Goal: Communication & Community: Answer question/provide support

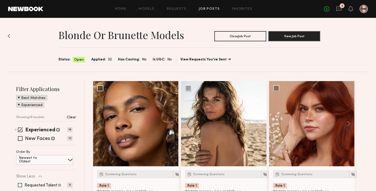
click at [339, 6] on div "3" at bounding box center [341, 5] width 5 height 5
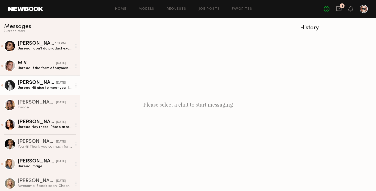
click at [48, 89] on div "Unread: Hii nice to meet you ! I understand, however, I only accept payment as …" at bounding box center [45, 88] width 54 height 5
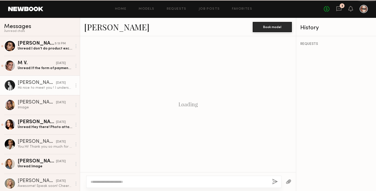
scroll to position [134, 0]
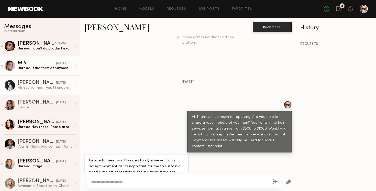
click at [49, 74] on link "M V. yesterday Unread: If the form of payment is solely the hair service, then …" at bounding box center [40, 66] width 80 height 20
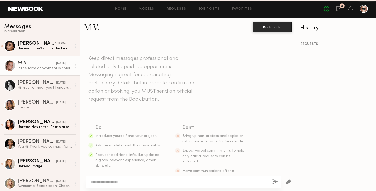
scroll to position [122, 0]
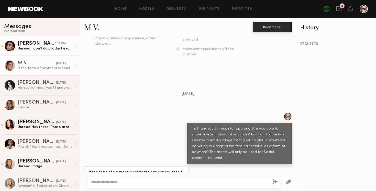
click at [50, 51] on link "Arpine D. 5:13 PM Unread: I don’t do product exchange type of shoots but what a…" at bounding box center [40, 46] width 80 height 20
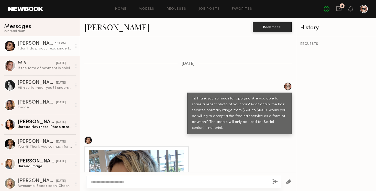
scroll to position [113, 0]
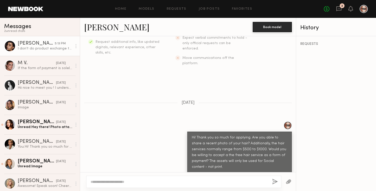
click at [103, 28] on link "[PERSON_NAME]" at bounding box center [116, 26] width 65 height 11
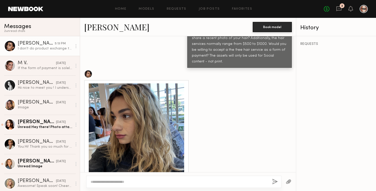
scroll to position [242, 0]
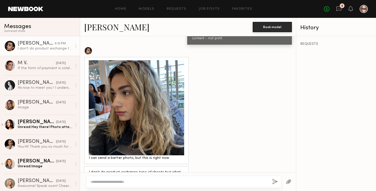
click at [137, 101] on div at bounding box center [136, 107] width 95 height 95
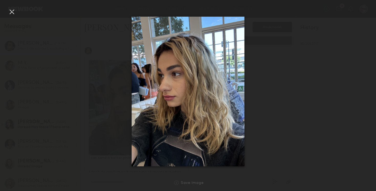
click at [294, 99] on div at bounding box center [188, 91] width 376 height 167
click at [12, 12] on div at bounding box center [12, 12] width 8 height 8
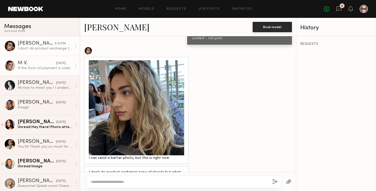
click at [26, 69] on div "If the form of payment is solely the hair service, then I don’t believe I am th…" at bounding box center [45, 68] width 54 height 5
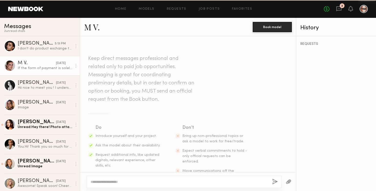
scroll to position [122, 0]
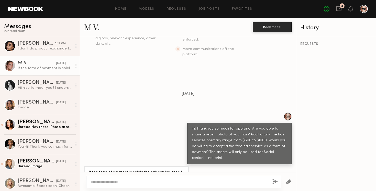
click at [93, 28] on link "M V." at bounding box center [92, 26] width 16 height 11
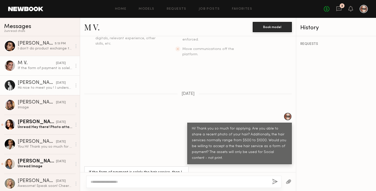
click at [25, 86] on div "Hii nice to meet you ! I understand, however, I only accept payment as it’s imp…" at bounding box center [45, 88] width 54 height 5
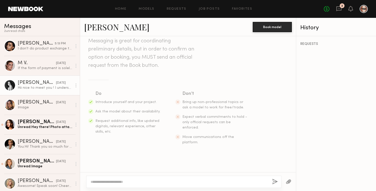
scroll to position [8, 0]
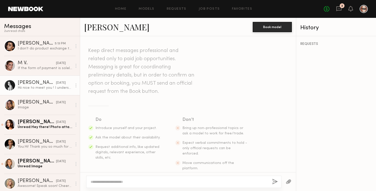
click at [105, 30] on link "[PERSON_NAME]" at bounding box center [116, 26] width 65 height 11
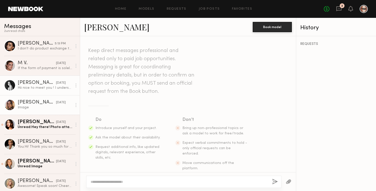
click at [37, 104] on div "[PERSON_NAME]" at bounding box center [37, 102] width 38 height 5
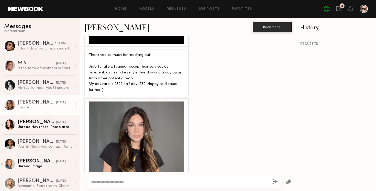
scroll to position [473, 0]
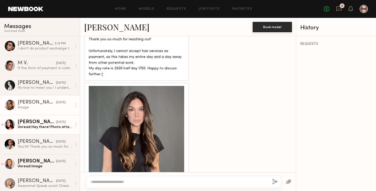
click at [30, 123] on div "[PERSON_NAME]" at bounding box center [37, 122] width 38 height 5
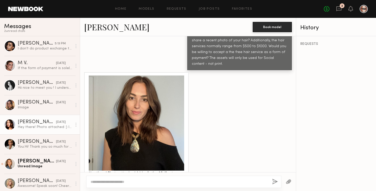
scroll to position [217, 0]
click at [107, 28] on link "[PERSON_NAME]" at bounding box center [116, 26] width 65 height 11
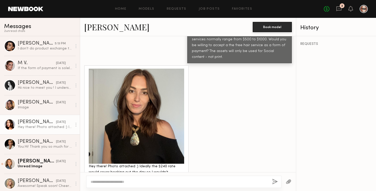
click at [132, 180] on textarea at bounding box center [178, 182] width 177 height 5
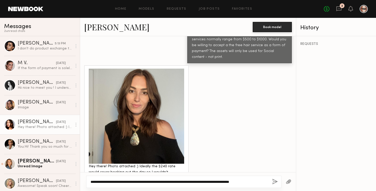
click at [243, 182] on textarea "**********" at bounding box center [178, 182] width 177 height 5
click at [264, 182] on textarea "**********" at bounding box center [178, 182] width 177 height 5
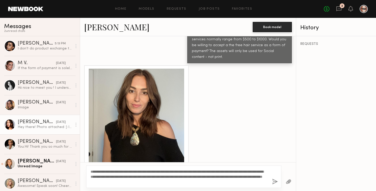
click at [286, 181] on button "button" at bounding box center [288, 182] width 6 height 6
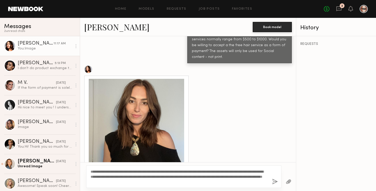
scroll to position [425, 0]
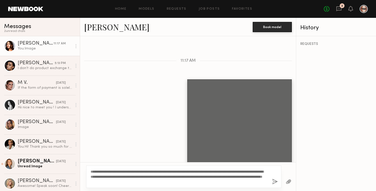
click at [290, 182] on button "button" at bounding box center [288, 182] width 6 height 6
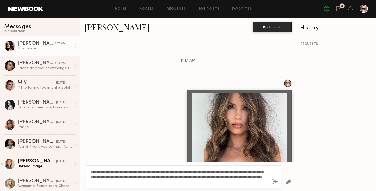
scroll to position [539, 0]
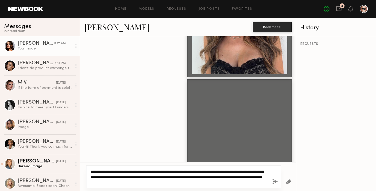
click at [231, 181] on textarea "**********" at bounding box center [178, 176] width 177 height 15
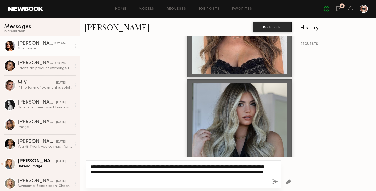
type textarea "**********"
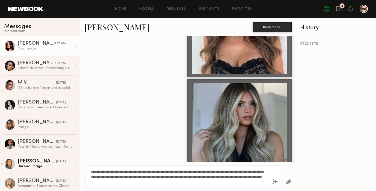
click at [273, 182] on button "button" at bounding box center [275, 182] width 6 height 6
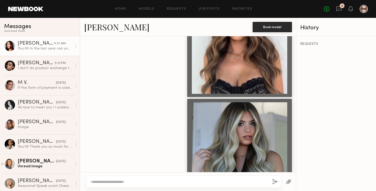
scroll to position [567, 0]
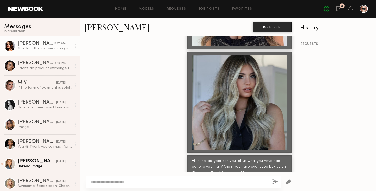
click at [104, 183] on textarea at bounding box center [178, 182] width 177 height 5
type textarea "**********"
click at [274, 182] on button "button" at bounding box center [275, 182] width 6 height 6
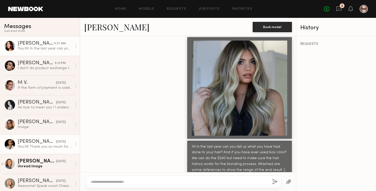
scroll to position [16, 0]
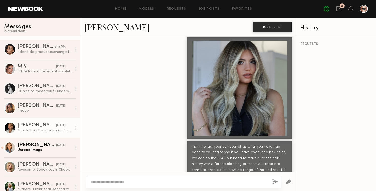
click at [26, 143] on div "[PERSON_NAME]" at bounding box center [37, 145] width 38 height 5
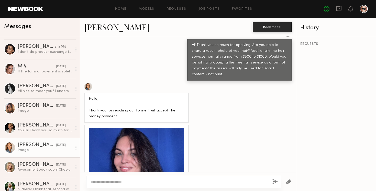
scroll to position [202, 0]
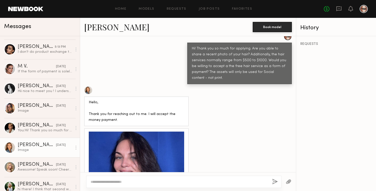
click at [100, 30] on link "[PERSON_NAME]" at bounding box center [116, 26] width 65 height 11
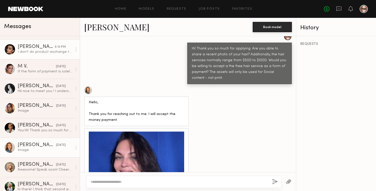
click at [28, 45] on div "[PERSON_NAME]" at bounding box center [36, 46] width 37 height 5
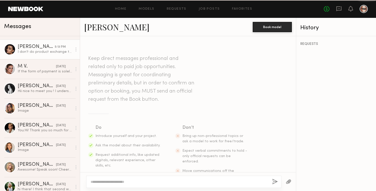
scroll to position [242, 0]
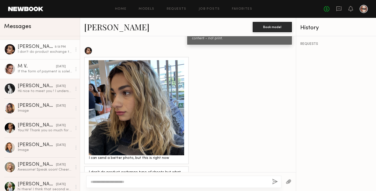
click at [36, 71] on div "If the form of payment is solely the hair service, then I don’t believe I am th…" at bounding box center [45, 71] width 54 height 5
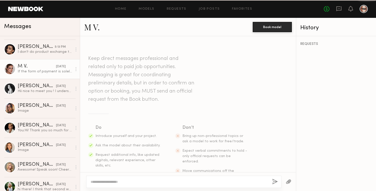
scroll to position [122, 0]
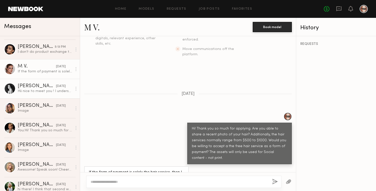
click at [37, 92] on div "Hii nice to meet you ! I understand, however, I only accept payment as it’s imp…" at bounding box center [45, 91] width 54 height 5
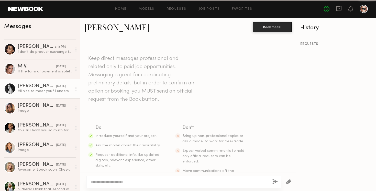
scroll to position [134, 0]
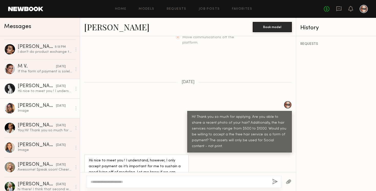
click at [38, 105] on div "[PERSON_NAME]" at bounding box center [37, 106] width 38 height 5
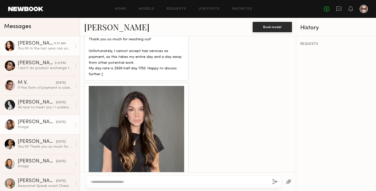
click at [41, 44] on div "[PERSON_NAME]" at bounding box center [36, 43] width 36 height 5
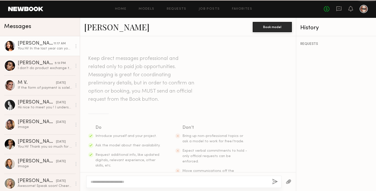
scroll to position [542, 0]
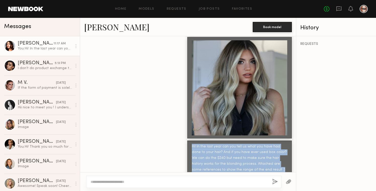
drag, startPoint x: 192, startPoint y: 122, endPoint x: 248, endPoint y: 149, distance: 61.9
click at [248, 149] on div "Hi! In the last year can you tell us what you have had done to your hair? And i…" at bounding box center [239, 158] width 95 height 29
copy div "Hi! In the last year can you tell us what you have had done to your hair? And i…"
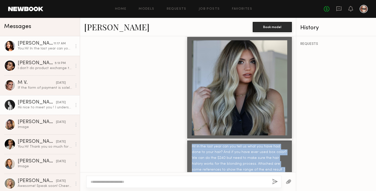
scroll to position [16, 0]
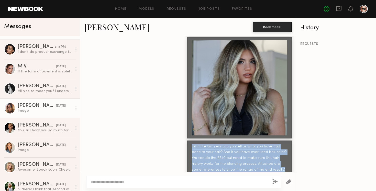
click at [34, 107] on div "[PERSON_NAME]" at bounding box center [37, 106] width 38 height 5
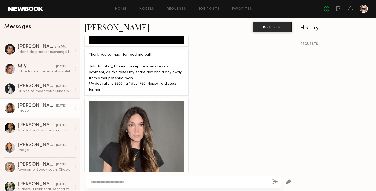
scroll to position [472, 0]
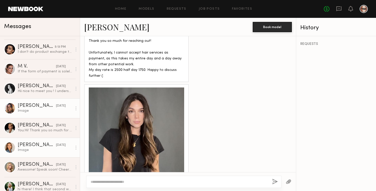
click at [31, 144] on div "[PERSON_NAME]" at bounding box center [37, 145] width 38 height 5
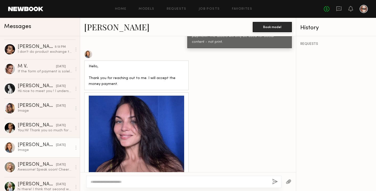
scroll to position [248, 0]
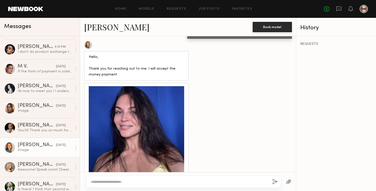
click at [118, 182] on textarea at bounding box center [178, 182] width 177 height 5
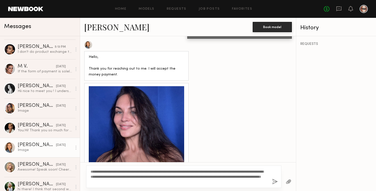
click at [123, 177] on textarea "**********" at bounding box center [178, 176] width 177 height 15
click at [210, 183] on textarea "**********" at bounding box center [178, 176] width 177 height 15
drag, startPoint x: 210, startPoint y: 183, endPoint x: 89, endPoint y: 184, distance: 120.6
click at [89, 184] on div "**********" at bounding box center [183, 177] width 195 height 22
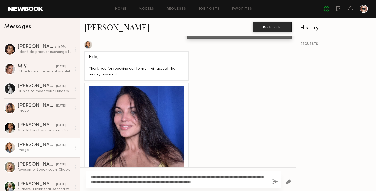
type textarea "**********"
click at [276, 182] on button "button" at bounding box center [275, 182] width 6 height 6
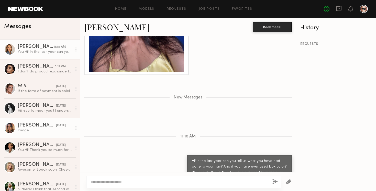
scroll to position [22, 0]
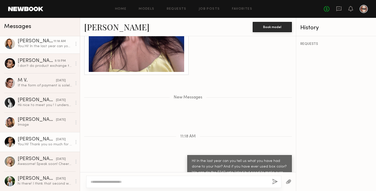
click at [35, 145] on div "You: Hi! Thank you so much for applying. Are you able to share a recent photo o…" at bounding box center [45, 144] width 54 height 5
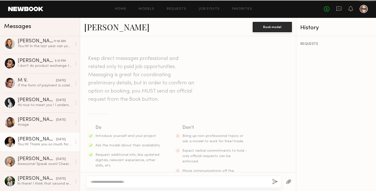
scroll to position [102, 0]
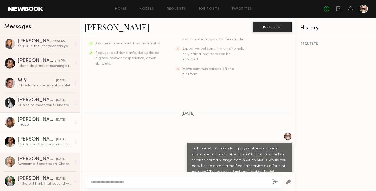
click at [28, 121] on div "[PERSON_NAME]" at bounding box center [37, 120] width 38 height 5
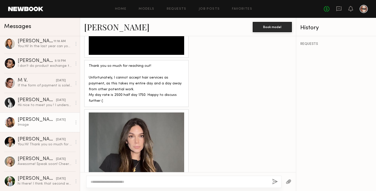
scroll to position [447, 0]
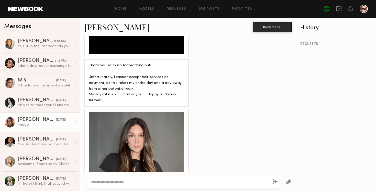
click at [76, 122] on div at bounding box center [76, 123] width 8 height 10
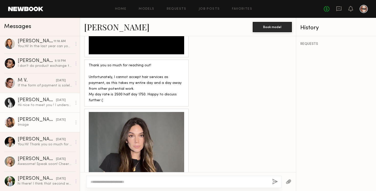
click at [31, 96] on link "Paige F. yesterday Hii nice to meet you ! I understand, however, I only accept …" at bounding box center [40, 103] width 80 height 20
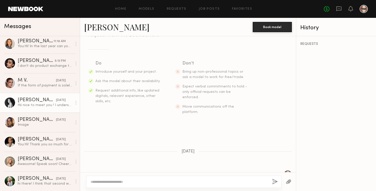
scroll to position [63, 0]
click at [100, 25] on link "[PERSON_NAME]" at bounding box center [116, 26] width 65 height 11
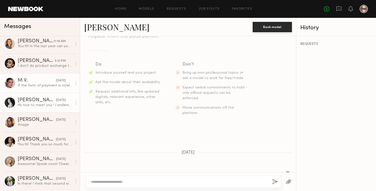
click at [26, 89] on link "M V. yesterday If the form of payment is solely the hair service, then I don’t …" at bounding box center [40, 83] width 80 height 20
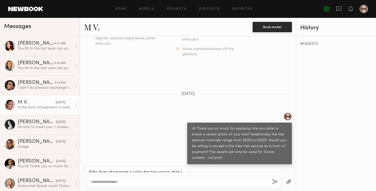
click at [32, 107] on div "If the form of payment is solely the hair service, then I don’t believe I am th…" at bounding box center [45, 107] width 54 height 5
click at [92, 30] on link "M V." at bounding box center [92, 26] width 16 height 11
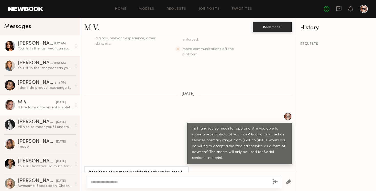
click at [38, 48] on div "You: Hi! In the last year can you tell us what you have had done to your hair? …" at bounding box center [45, 48] width 54 height 5
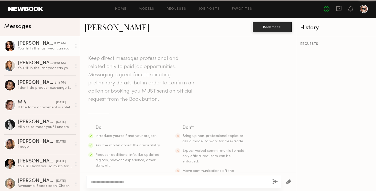
scroll to position [542, 0]
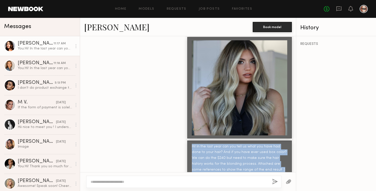
drag, startPoint x: 249, startPoint y: 147, endPoint x: 188, endPoint y: 123, distance: 65.7
click at [188, 141] on div "Hi! In the last year can you tell us what you have had done to your hair? And i…" at bounding box center [239, 159] width 105 height 36
copy div "Hi! In the last year can you tell us what you have had done to your hair? And i…"
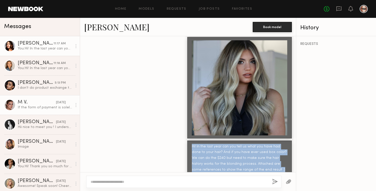
click at [38, 103] on div "M V." at bounding box center [37, 102] width 38 height 5
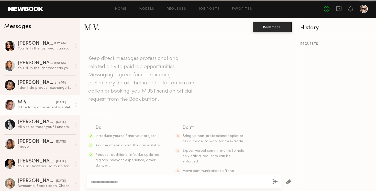
scroll to position [122, 0]
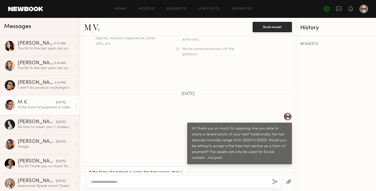
click at [129, 180] on textarea at bounding box center [178, 182] width 177 height 5
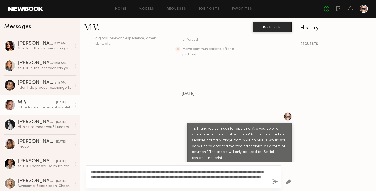
click at [122, 177] on textarea "**********" at bounding box center [178, 176] width 177 height 15
type textarea "**********"
click at [274, 181] on button "button" at bounding box center [275, 182] width 6 height 6
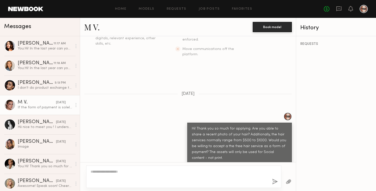
scroll to position [248, 0]
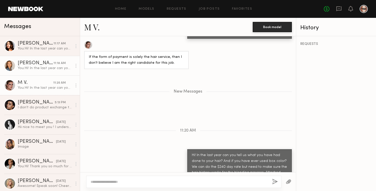
click at [32, 66] on div "You: Hi! In the last year can you tell us what you have had done to your hair? …" at bounding box center [45, 68] width 54 height 5
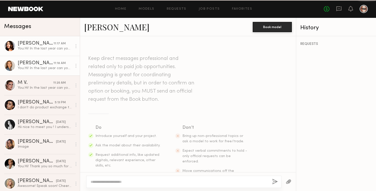
scroll to position [319, 0]
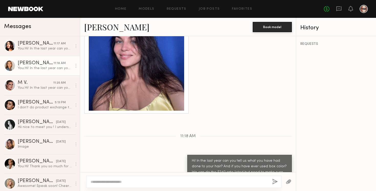
click at [135, 182] on textarea at bounding box center [178, 182] width 177 height 5
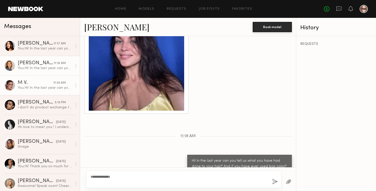
type textarea "**********"
click at [46, 87] on div "You: Hi! In the last year can you tell us what you have had done to your hair? …" at bounding box center [45, 88] width 54 height 5
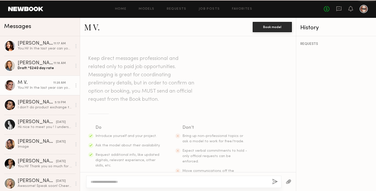
scroll to position [209, 0]
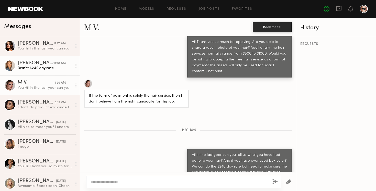
click at [42, 72] on link "Anna O. 11:18 AM Draft: *$240 day rate" at bounding box center [40, 66] width 80 height 20
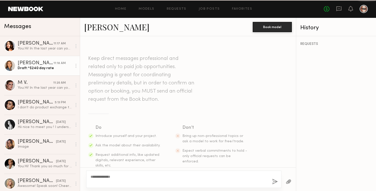
scroll to position [319, 0]
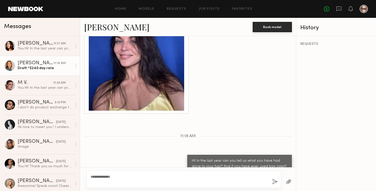
click at [277, 182] on button "button" at bounding box center [275, 182] width 6 height 6
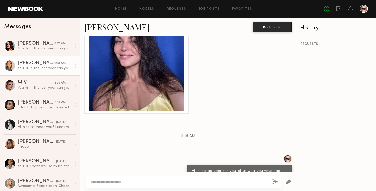
scroll to position [343, 0]
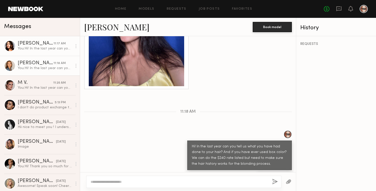
click at [35, 46] on div "You: Hi! In the last year can you tell us what you have had done to your hair? …" at bounding box center [45, 48] width 54 height 5
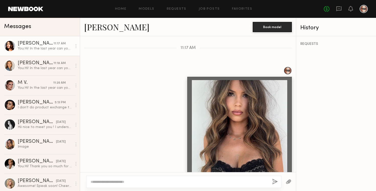
scroll to position [542, 0]
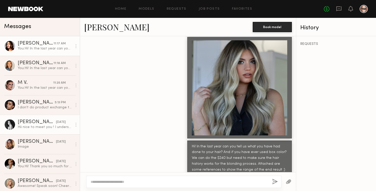
click at [32, 123] on div "[PERSON_NAME]" at bounding box center [37, 122] width 38 height 5
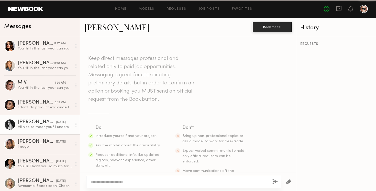
scroll to position [134, 0]
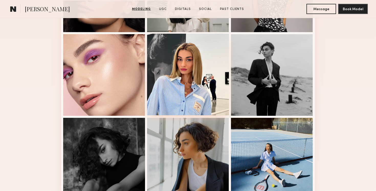
scroll to position [201, 0]
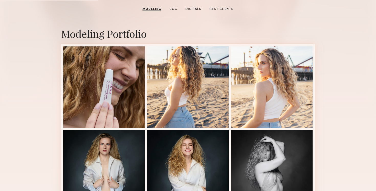
scroll to position [105, 0]
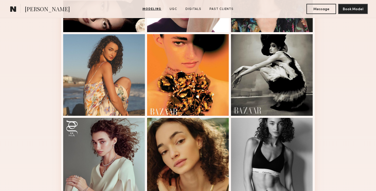
scroll to position [207, 0]
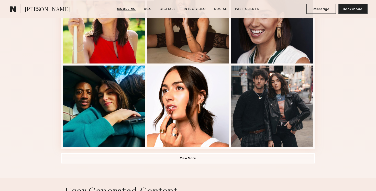
scroll to position [365, 0]
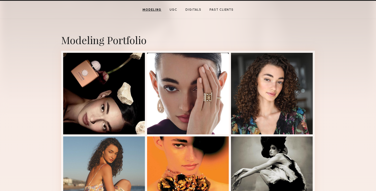
scroll to position [97, 0]
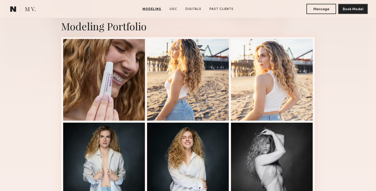
scroll to position [111, 0]
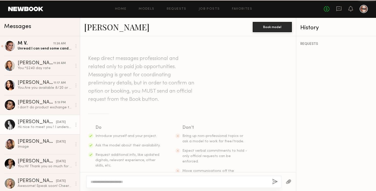
scroll to position [134, 0]
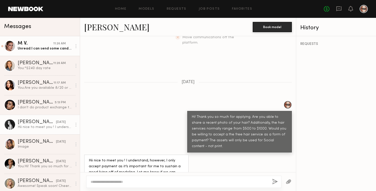
click at [31, 47] on div "Unread: I can send some candid shots of my hair I took for some quick submissio…" at bounding box center [45, 48] width 54 height 5
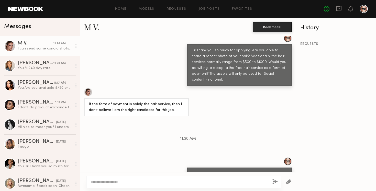
scroll to position [319, 0]
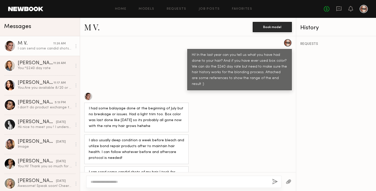
click at [290, 182] on button "button" at bounding box center [288, 182] width 6 height 6
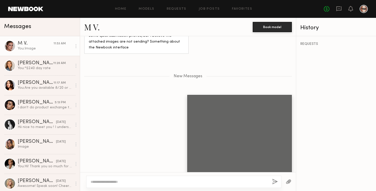
click at [289, 182] on button "button" at bounding box center [288, 182] width 6 height 6
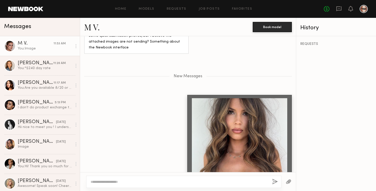
scroll to position [576, 0]
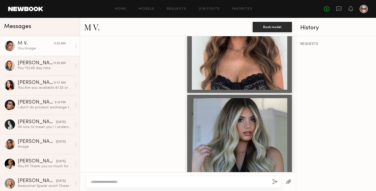
click at [148, 181] on textarea at bounding box center [178, 182] width 177 height 5
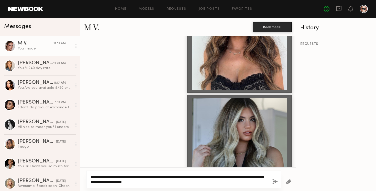
type textarea "**********"
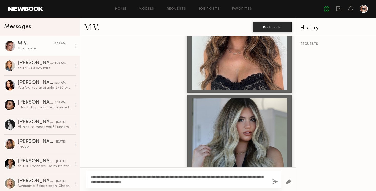
click at [274, 181] on button "button" at bounding box center [275, 182] width 6 height 6
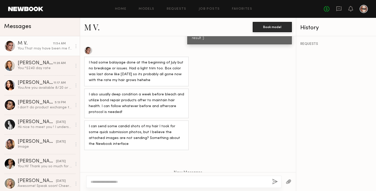
scroll to position [602, 0]
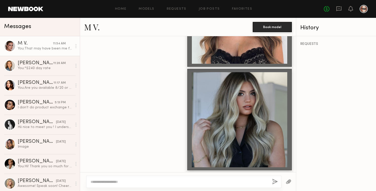
click at [148, 178] on div at bounding box center [183, 182] width 195 height 12
click at [145, 180] on textarea at bounding box center [178, 182] width 177 height 5
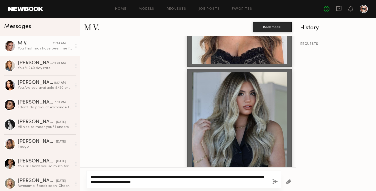
type textarea "**********"
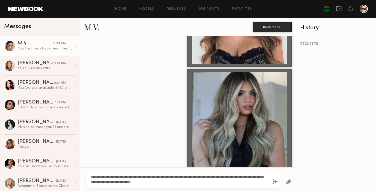
click at [273, 182] on button "button" at bounding box center [275, 182] width 6 height 6
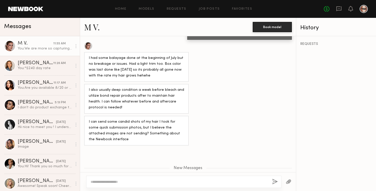
scroll to position [336, 0]
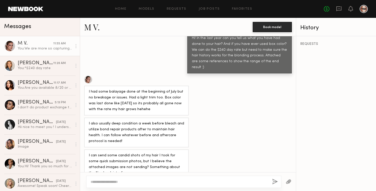
click at [97, 26] on link "M V." at bounding box center [92, 26] width 16 height 11
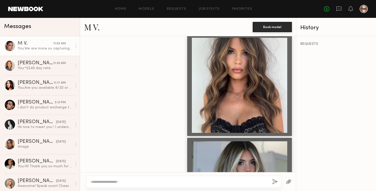
scroll to position [628, 0]
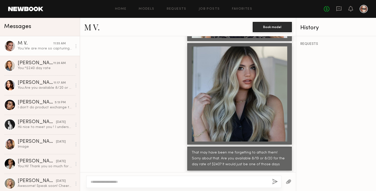
click at [214, 182] on textarea at bounding box center [178, 182] width 177 height 5
type textarea "**********"
click at [272, 182] on button "button" at bounding box center [275, 182] width 6 height 6
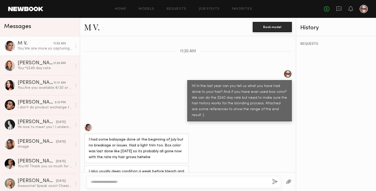
scroll to position [648, 0]
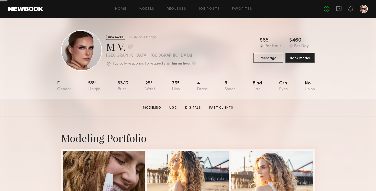
scroll to position [68, 0]
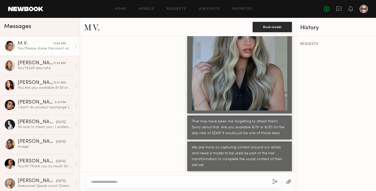
scroll to position [462, 0]
